Goal: Task Accomplishment & Management: Manage account settings

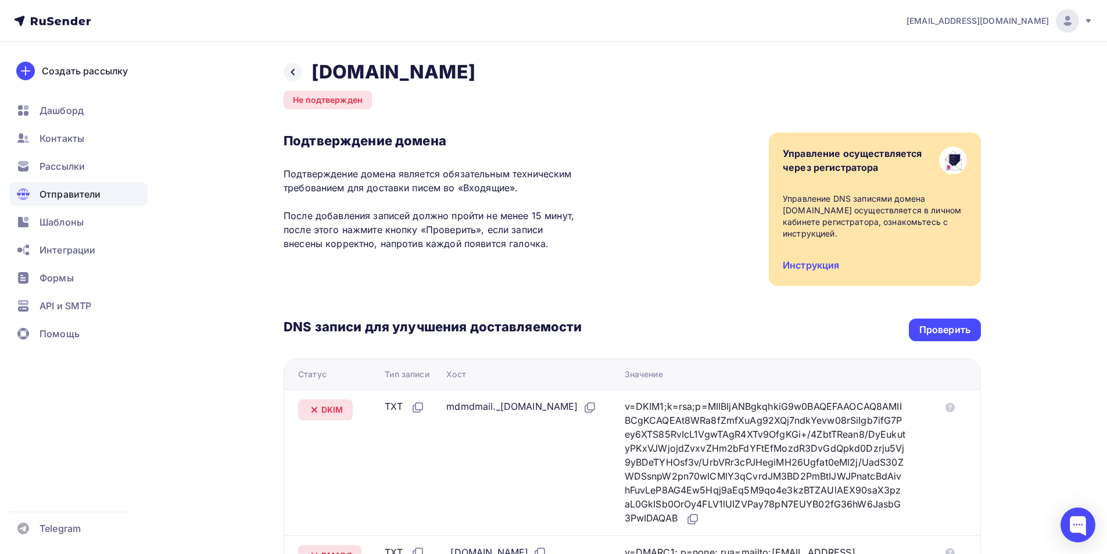
click at [919, 323] on div "Проверить" at bounding box center [944, 329] width 51 height 13
click at [934, 329] on div "Проверить" at bounding box center [944, 329] width 51 height 13
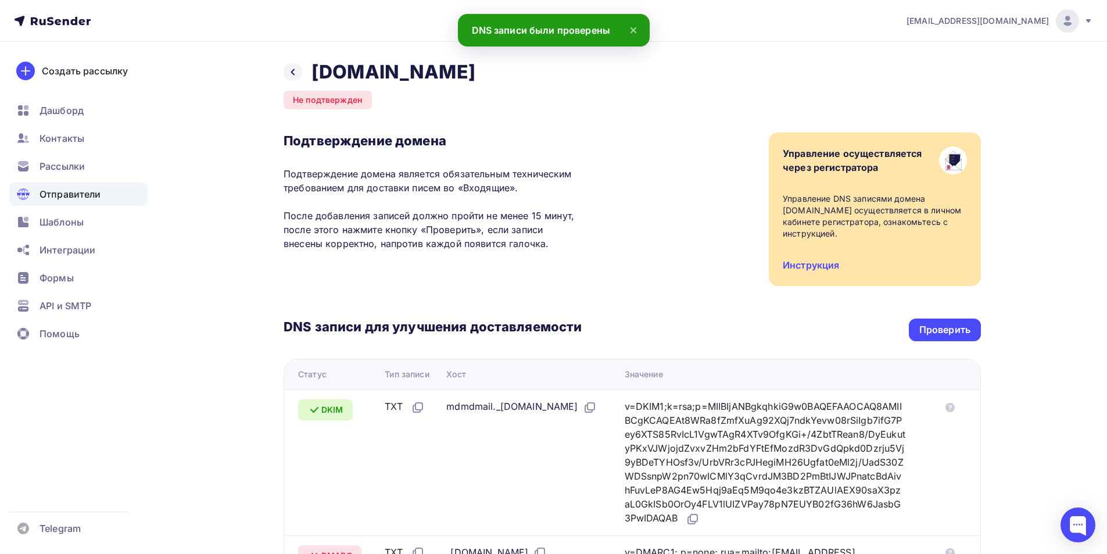
click at [325, 99] on div "Не подтвержден" at bounding box center [328, 100] width 88 height 19
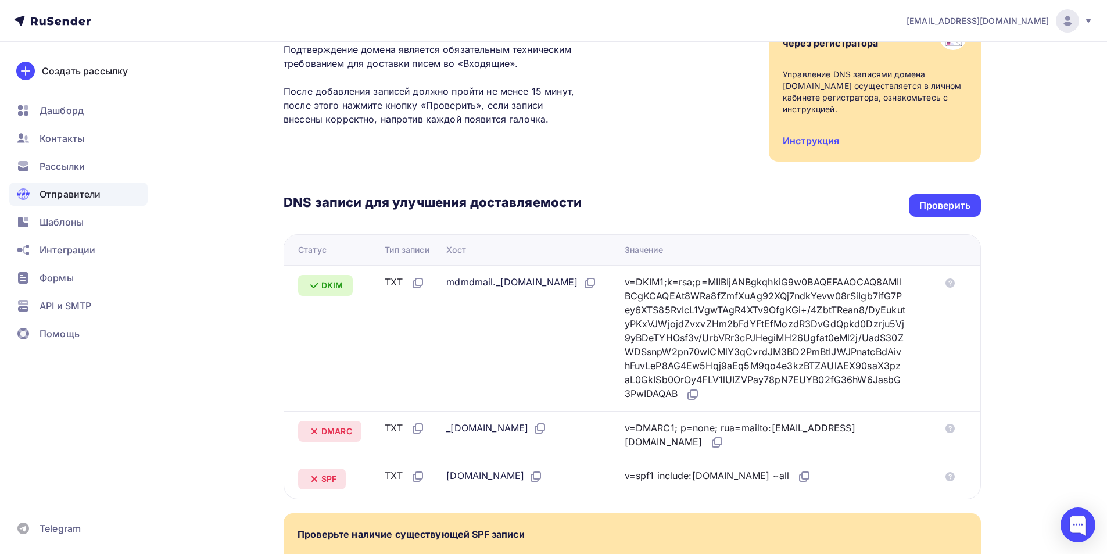
scroll to position [275, 0]
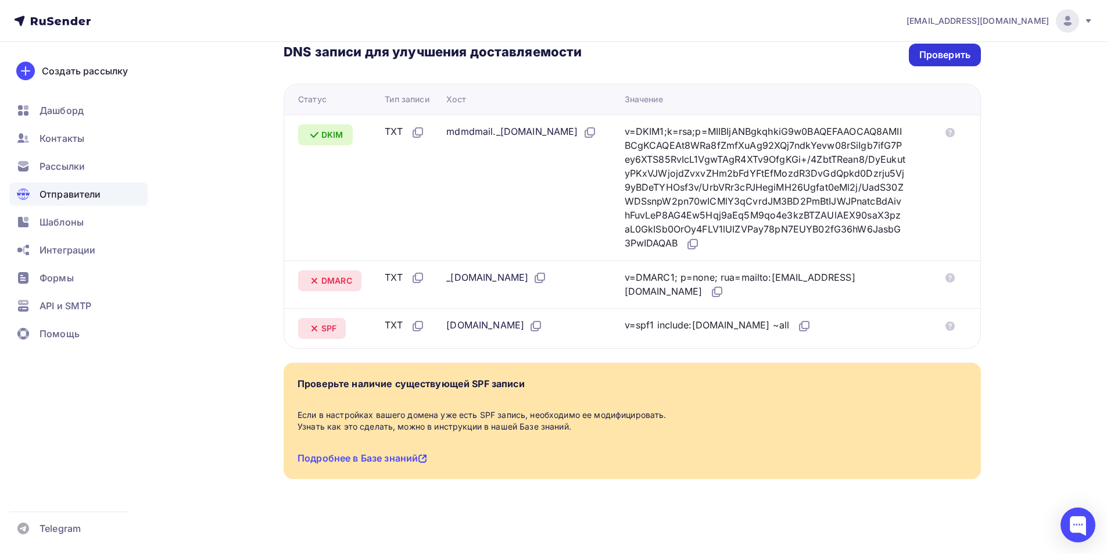
click at [937, 58] on div "Проверить" at bounding box center [944, 54] width 51 height 13
click at [345, 461] on link "Подробнее в Базе знаний" at bounding box center [363, 458] width 130 height 12
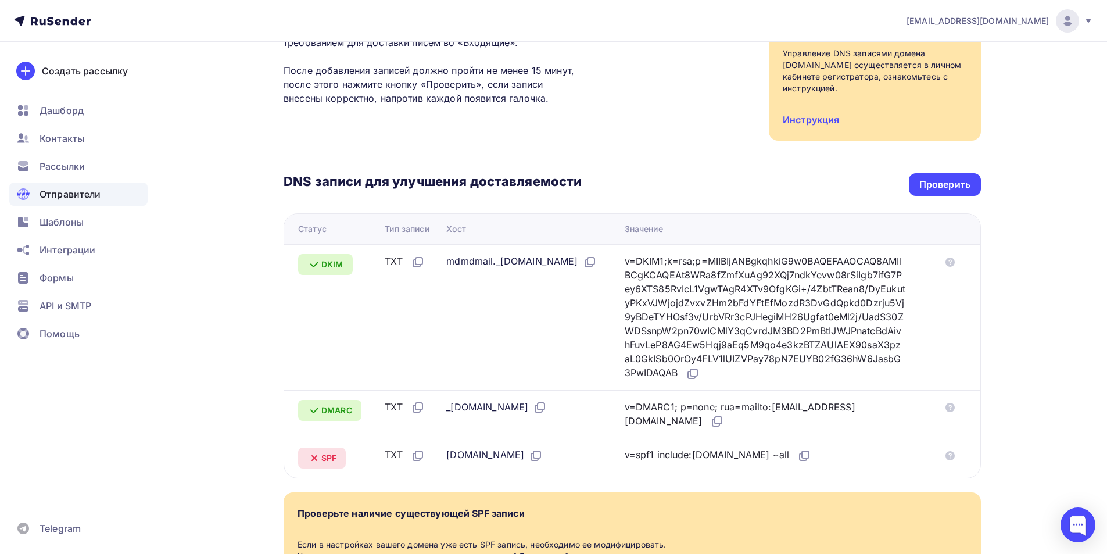
scroll to position [0, 0]
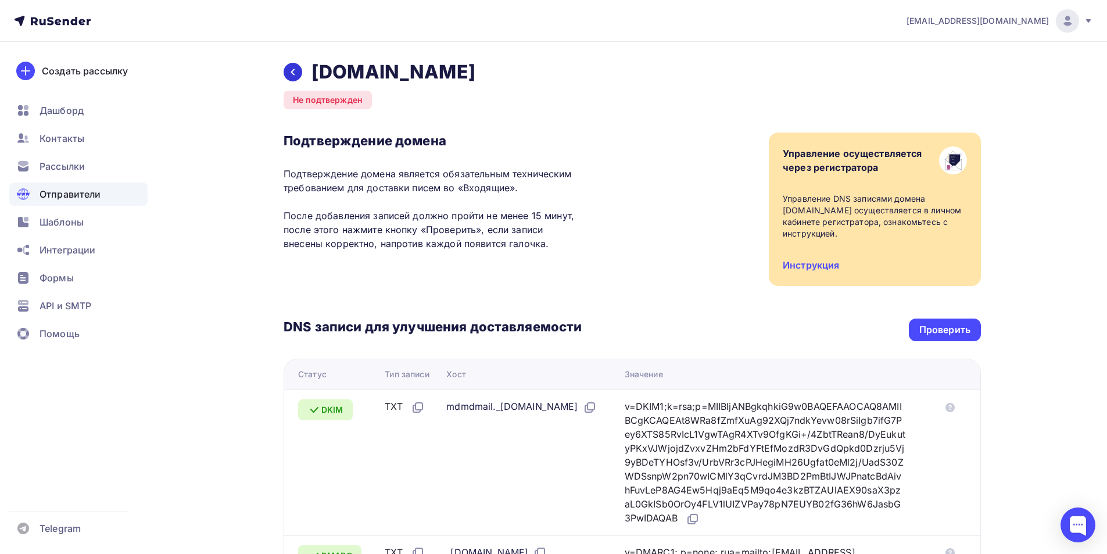
click at [299, 69] on div at bounding box center [293, 72] width 19 height 19
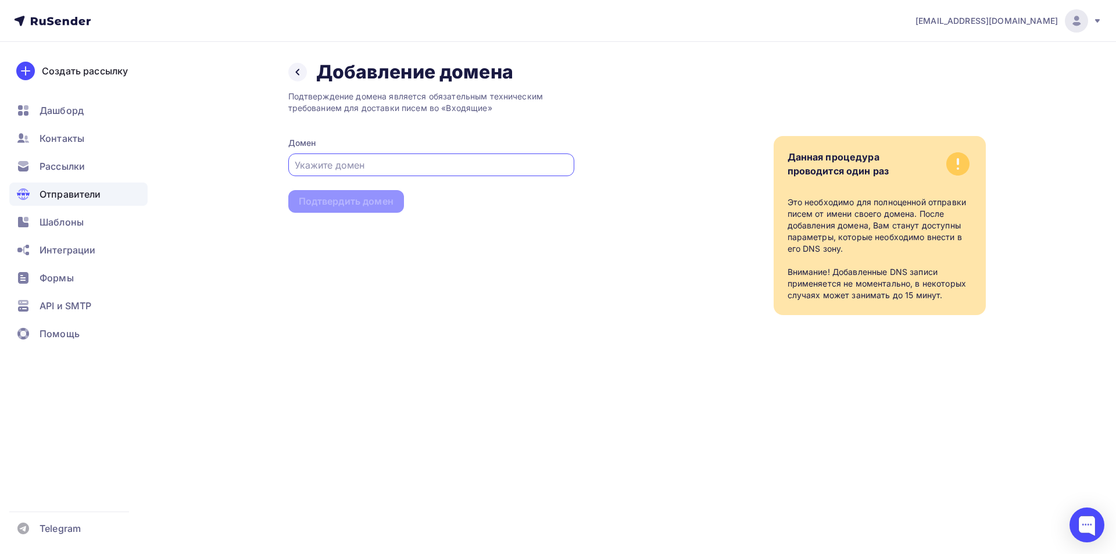
click at [499, 169] on input "text" at bounding box center [431, 165] width 273 height 14
click at [298, 73] on icon at bounding box center [297, 71] width 9 height 9
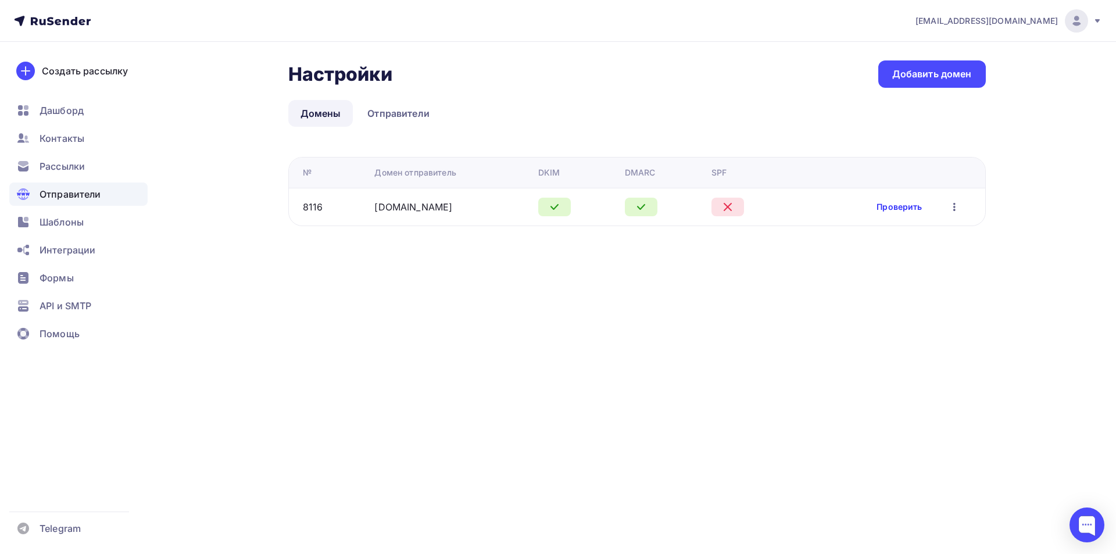
click at [897, 209] on link "Проверить" at bounding box center [898, 207] width 45 height 12
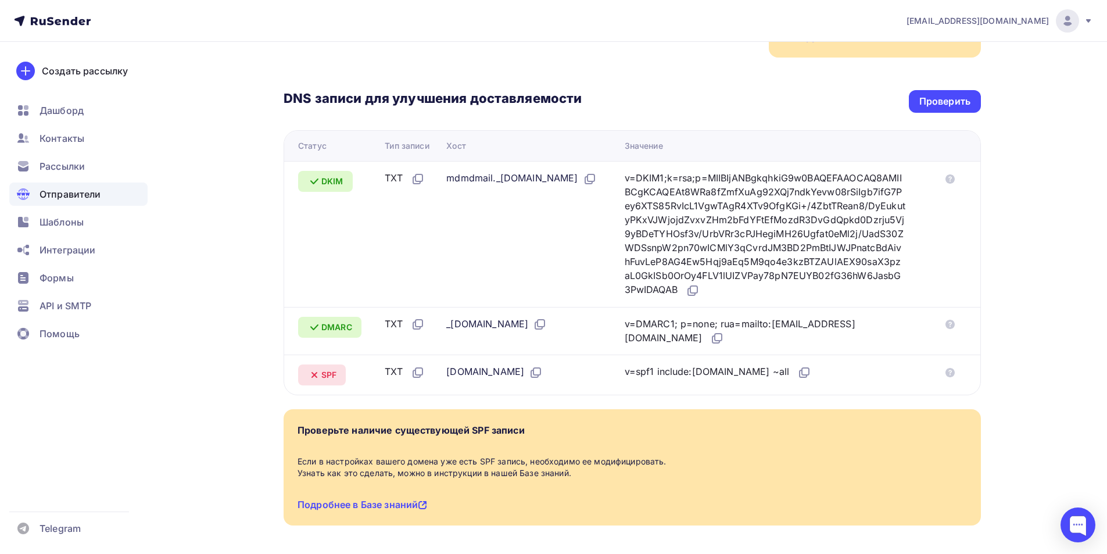
scroll to position [232, 0]
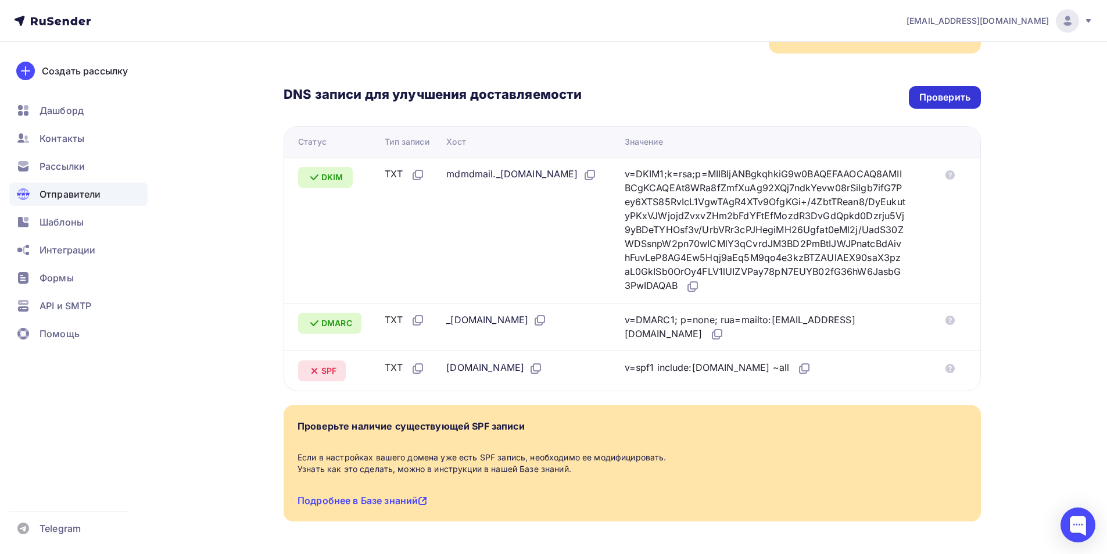
click at [949, 102] on div "Проверить" at bounding box center [944, 97] width 51 height 13
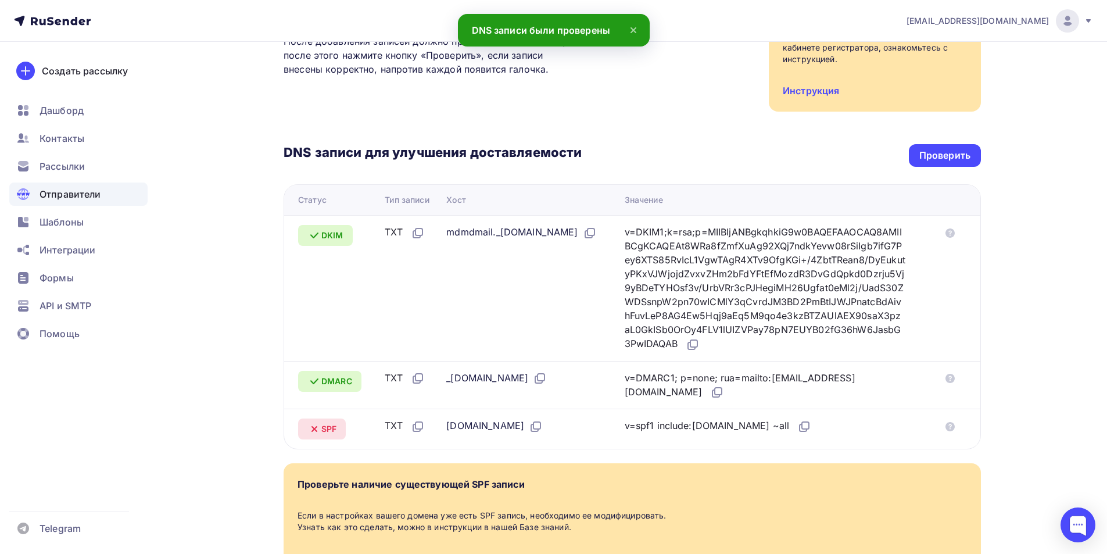
scroll to position [275, 0]
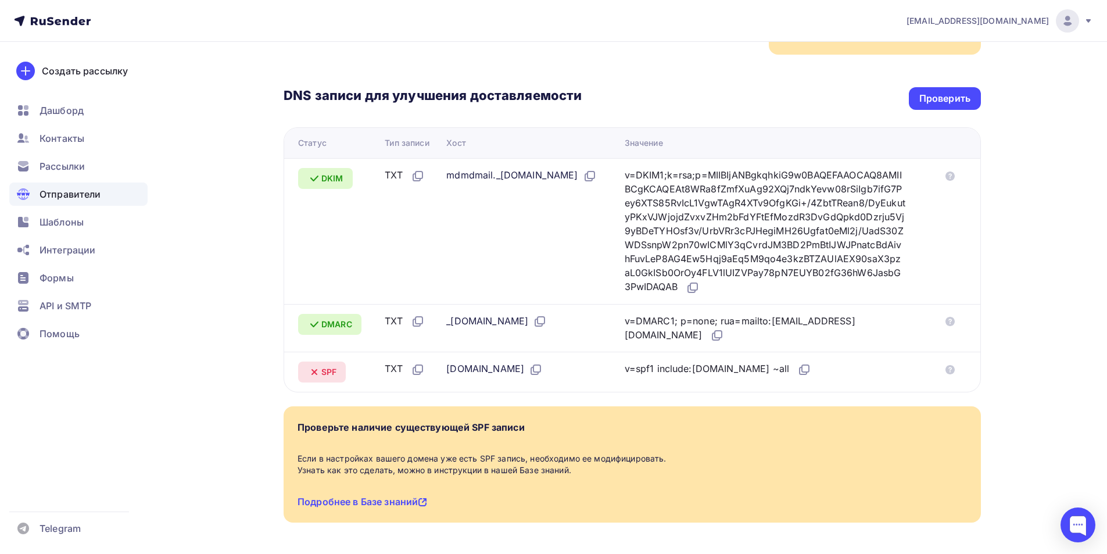
scroll to position [159, 0]
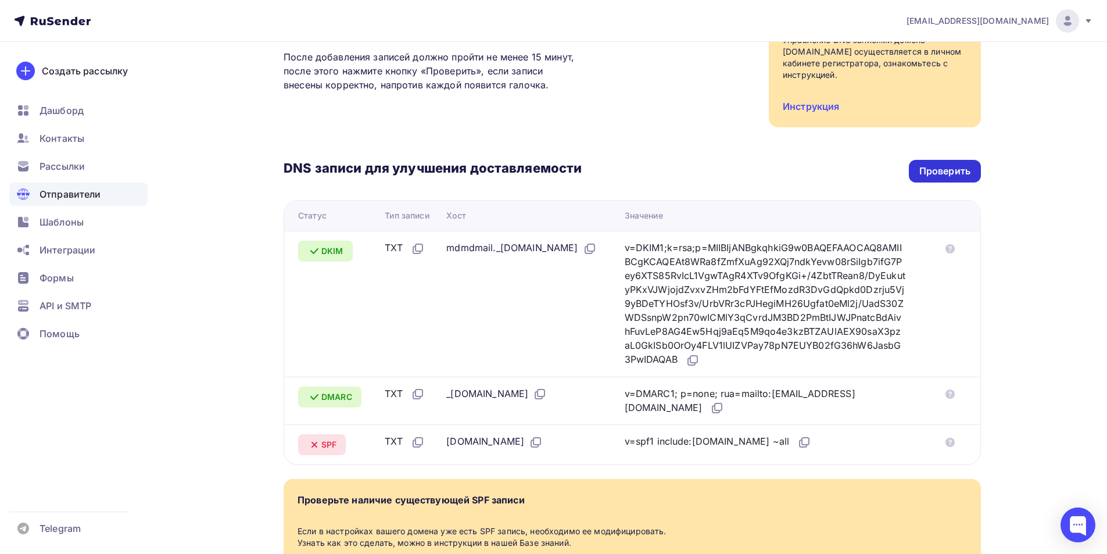
click at [955, 173] on div "Проверить" at bounding box center [944, 170] width 51 height 13
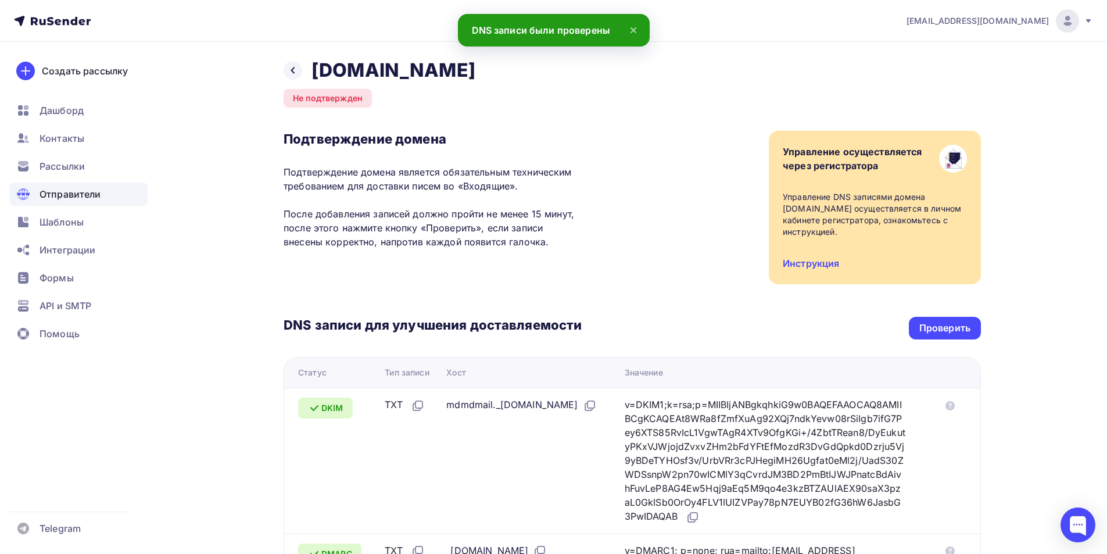
scroll to position [0, 0]
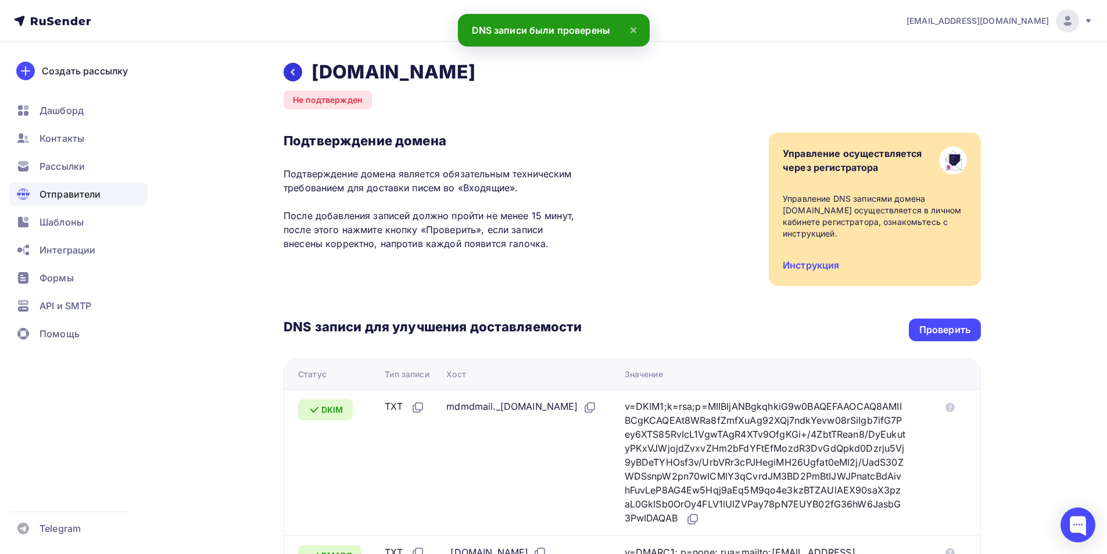
click at [291, 72] on icon at bounding box center [292, 71] width 9 height 9
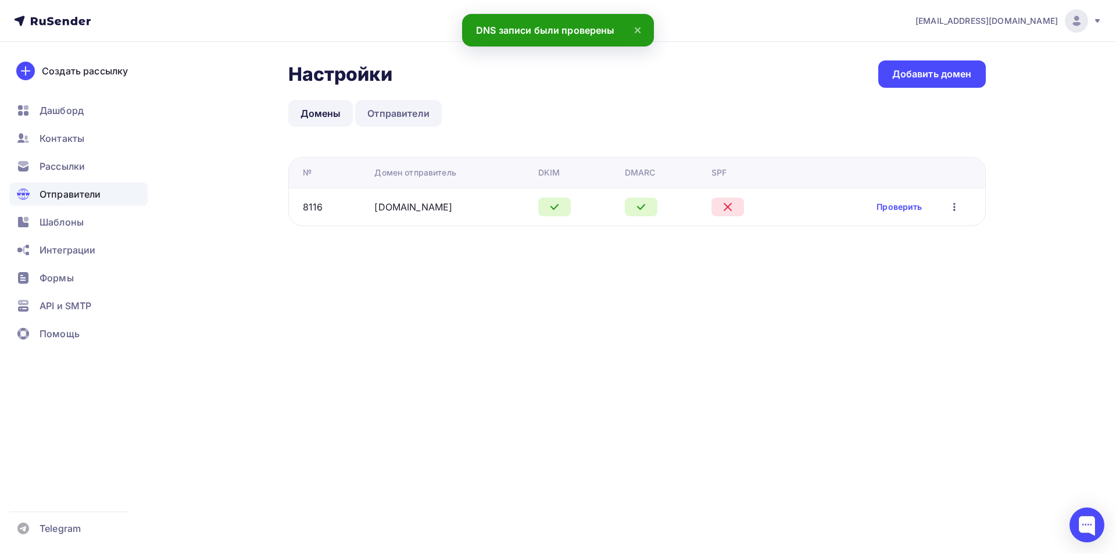
click at [392, 122] on link "Отправители" at bounding box center [398, 113] width 87 height 27
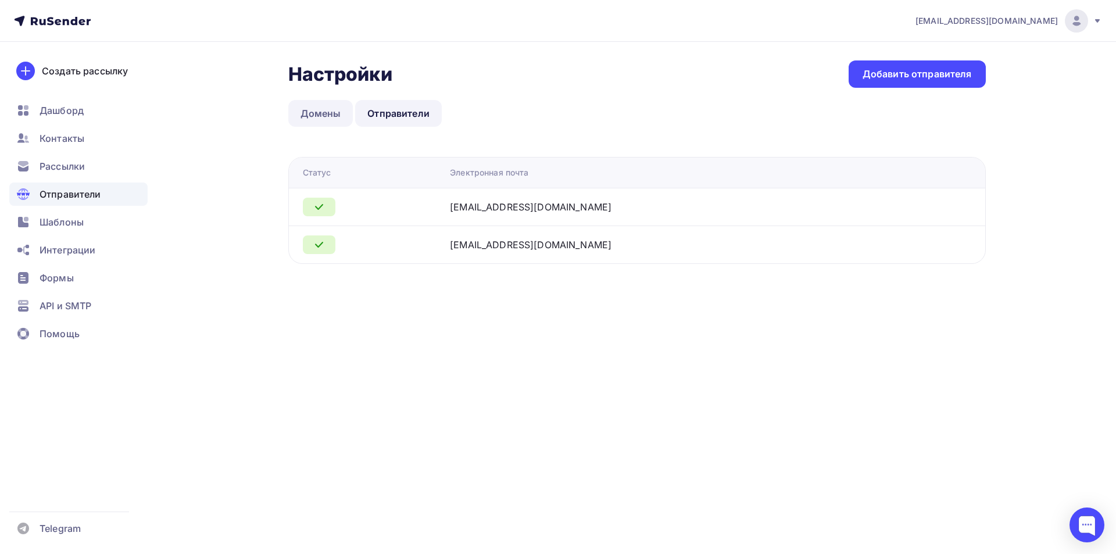
click at [334, 114] on link "Домены" at bounding box center [320, 113] width 65 height 27
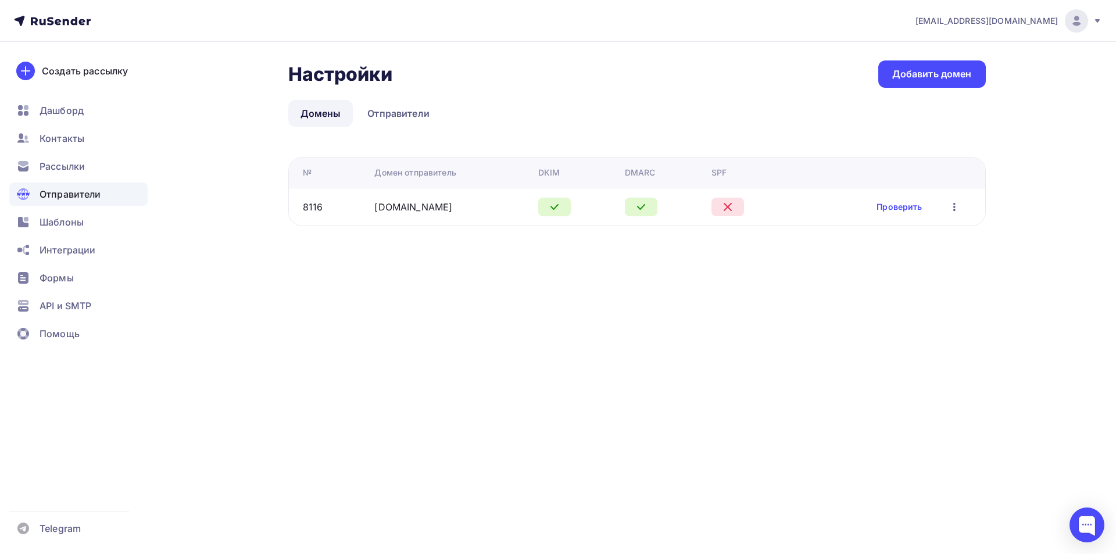
click at [317, 210] on div "8116" at bounding box center [313, 207] width 20 height 14
click at [74, 158] on div "Рассылки" at bounding box center [78, 166] width 138 height 23
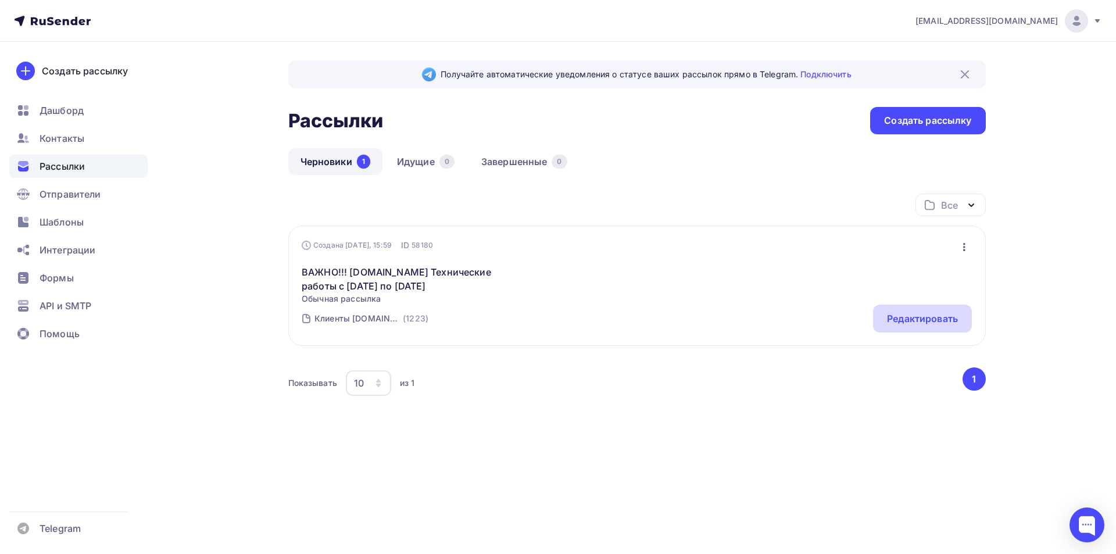
click at [920, 319] on div "Редактировать" at bounding box center [922, 318] width 71 height 14
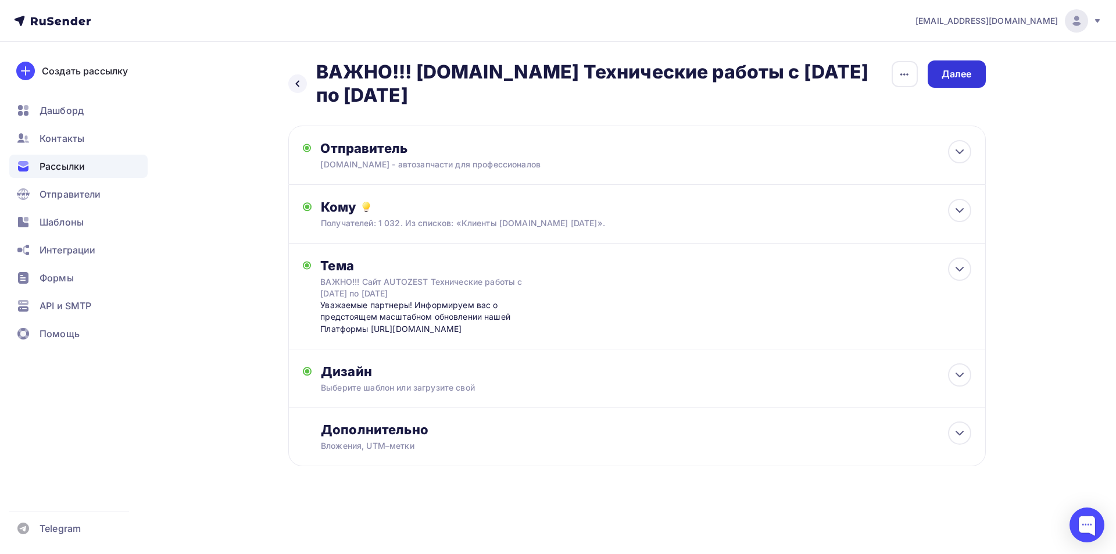
click at [957, 78] on div "Далее" at bounding box center [956, 73] width 30 height 13
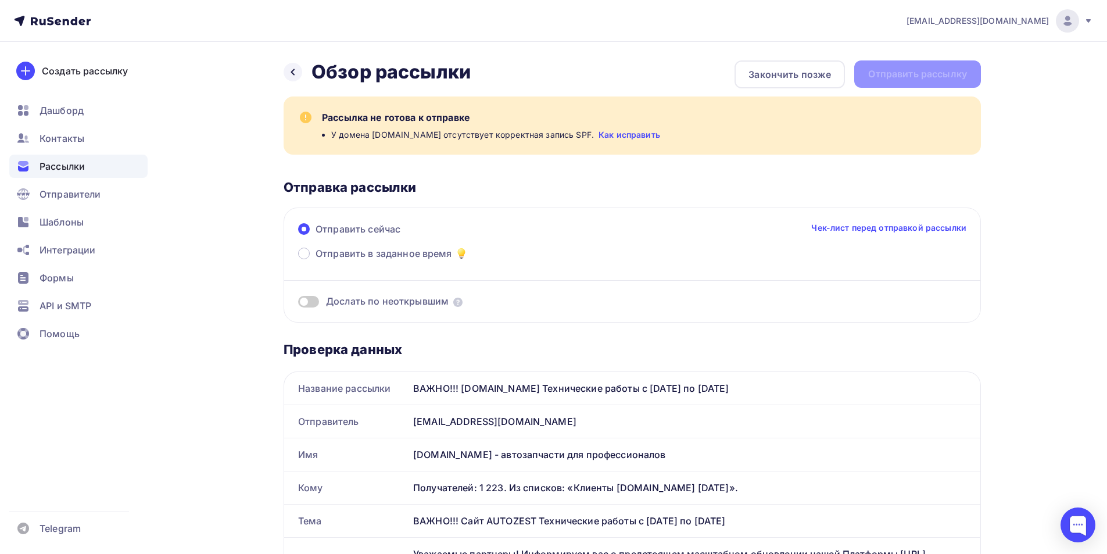
click at [599, 136] on link "Как исправить" at bounding box center [630, 135] width 62 height 12
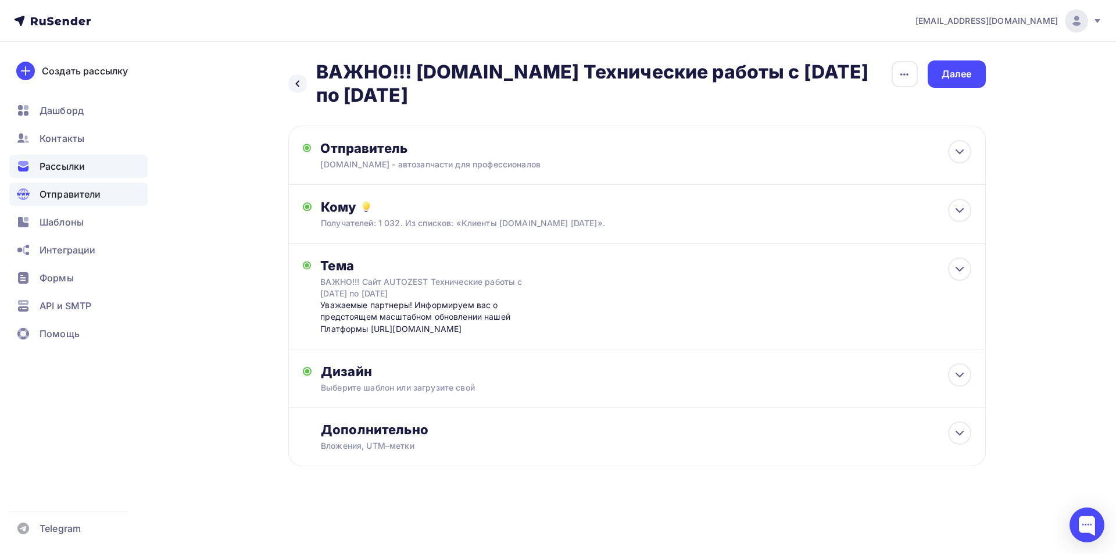
click at [65, 195] on span "Отправители" at bounding box center [71, 194] width 62 height 14
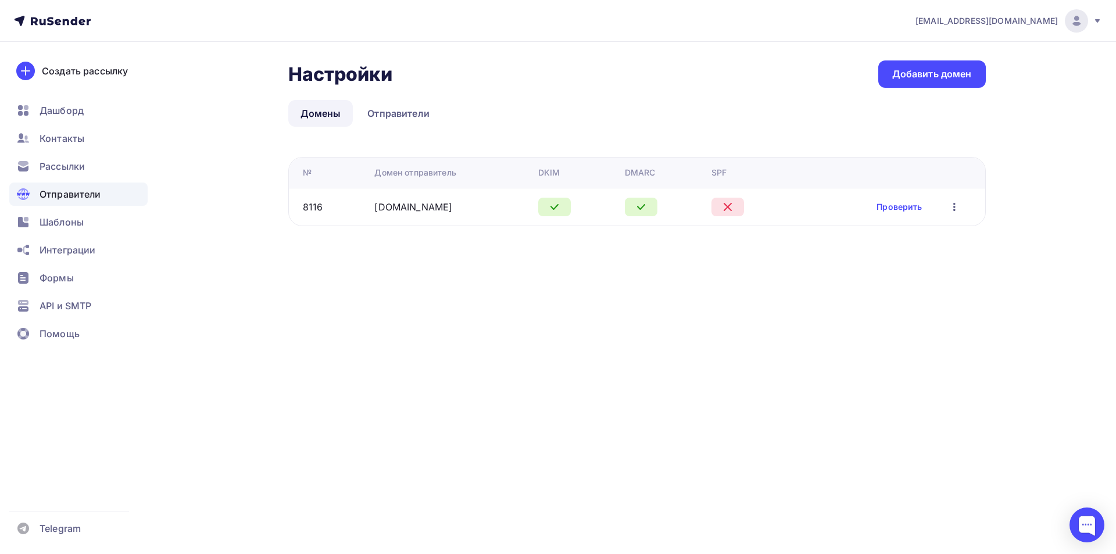
click at [425, 210] on div "[DOMAIN_NAME]" at bounding box center [451, 207] width 154 height 14
click at [402, 202] on link "[DOMAIN_NAME]" at bounding box center [413, 207] width 78 height 12
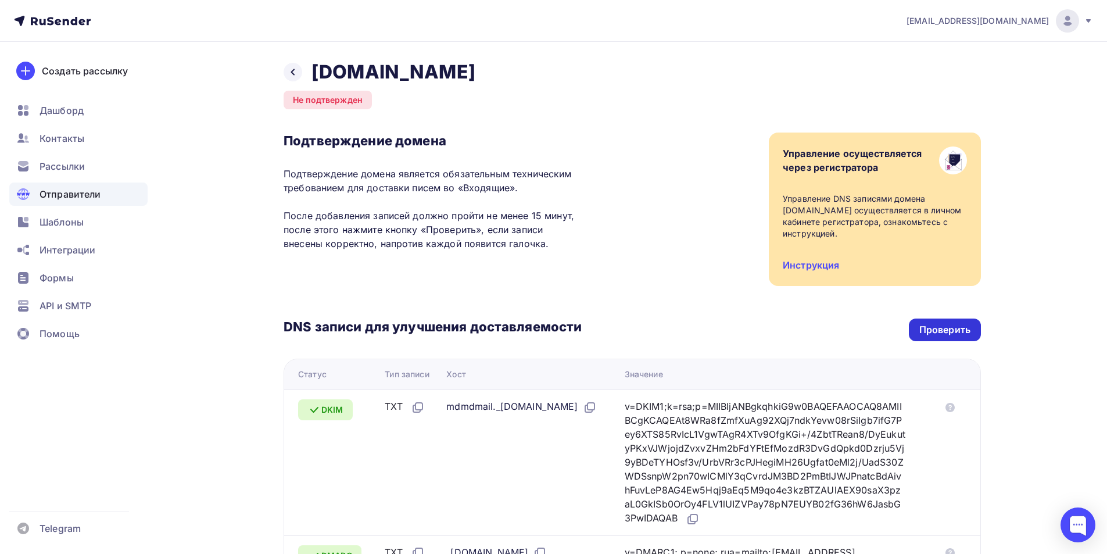
click at [933, 334] on div "Проверить" at bounding box center [944, 329] width 51 height 13
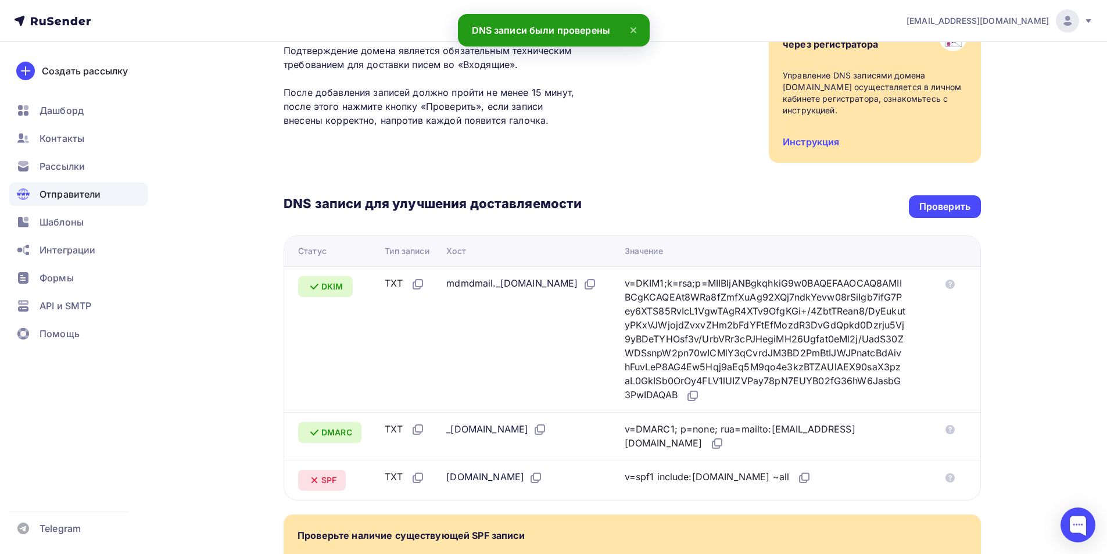
scroll to position [232, 0]
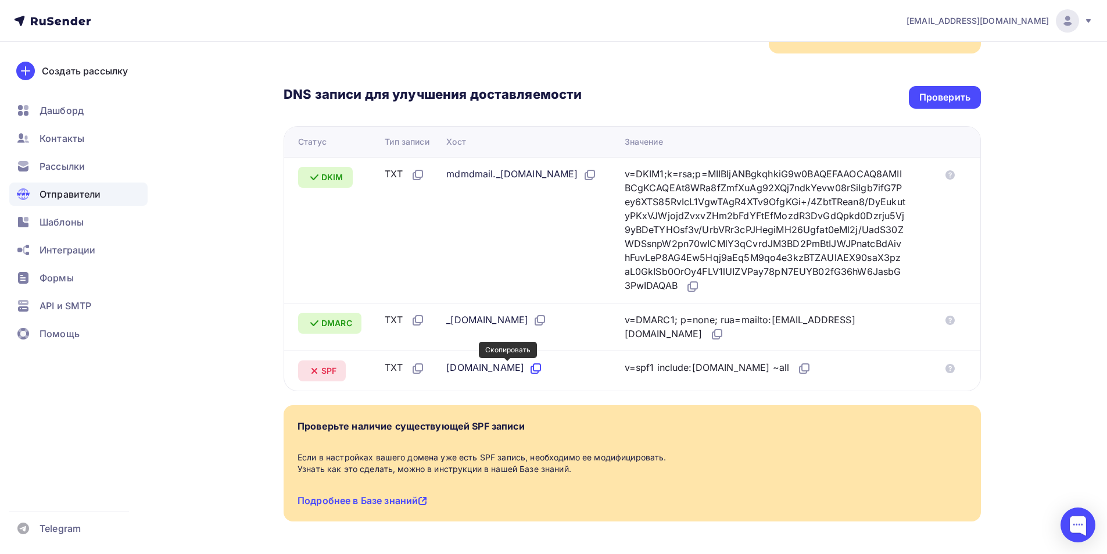
click at [529, 368] on icon at bounding box center [536, 368] width 14 height 14
click at [797, 366] on icon at bounding box center [804, 368] width 14 height 14
click at [918, 101] on div "Проверить" at bounding box center [945, 97] width 72 height 23
